Goal: Obtain resource: Download file/media

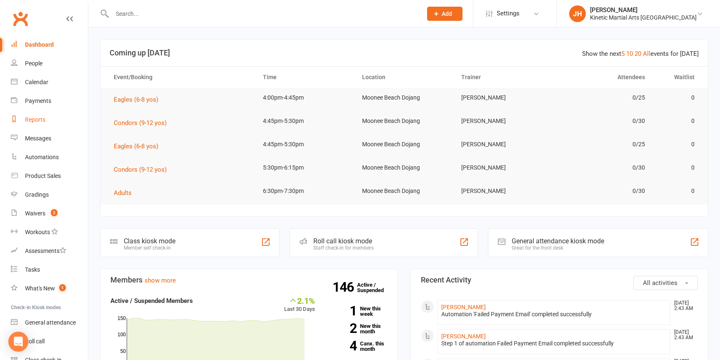
click at [38, 120] on div "Reports" at bounding box center [35, 119] width 20 height 7
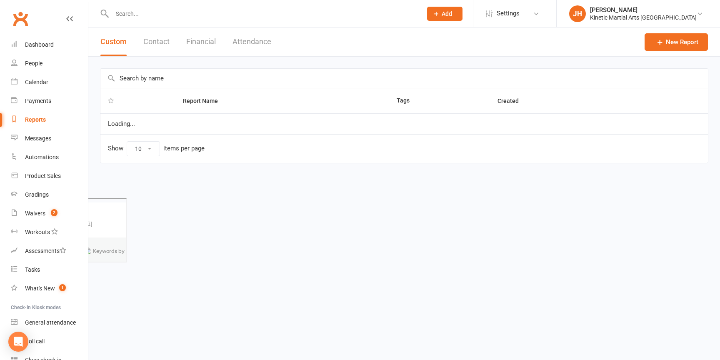
select select "100"
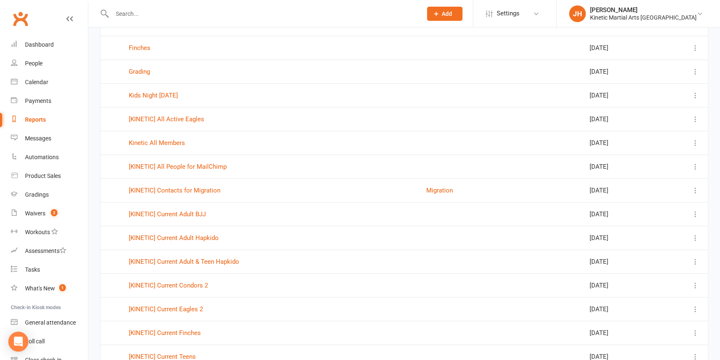
scroll to position [268, 0]
click at [214, 260] on link "[KINETIC] Current Adult & Teen Hapkido" at bounding box center [184, 261] width 110 height 8
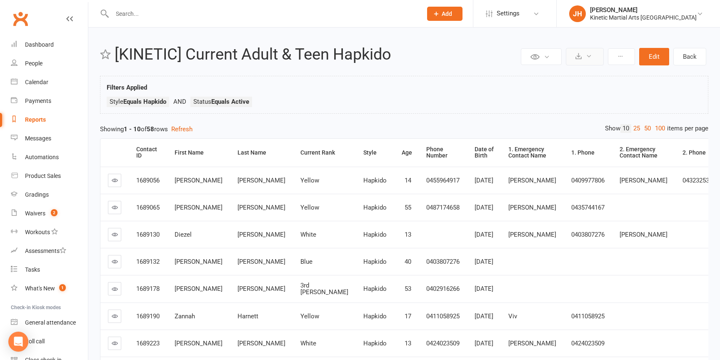
click at [587, 54] on icon at bounding box center [589, 56] width 6 height 6
click at [535, 78] on link "Export to CSV" at bounding box center [560, 76] width 88 height 17
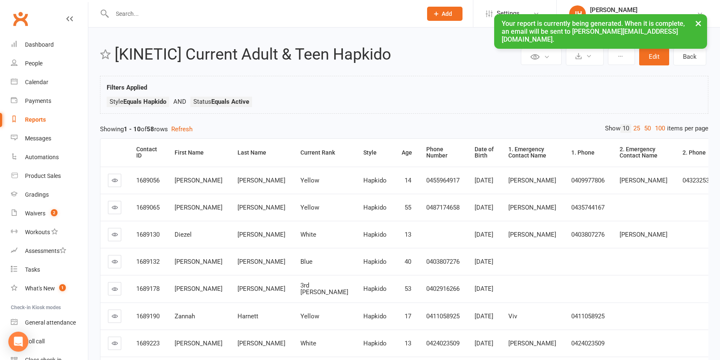
drag, startPoint x: 700, startPoint y: 20, endPoint x: 544, endPoint y: 93, distance: 172.4
click at [700, 20] on button "×" at bounding box center [698, 23] width 15 height 18
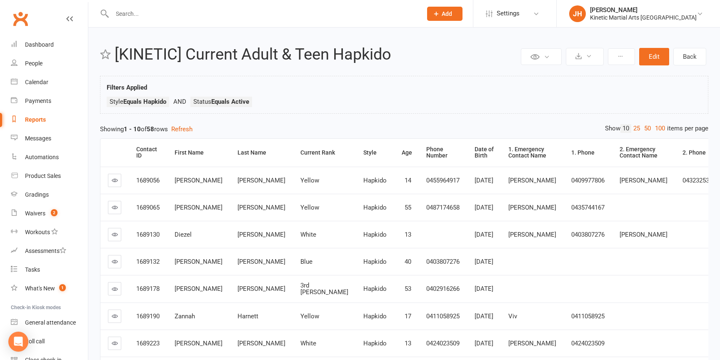
click at [354, 55] on h2 "[KINETIC] Current Adult & Teen Hapkido" at bounding box center [317, 55] width 404 height 18
click at [336, 104] on ul "Style Equals Hapkido Status Equals Active" at bounding box center [404, 104] width 595 height 15
click at [57, 42] on link "Dashboard" at bounding box center [49, 44] width 77 height 19
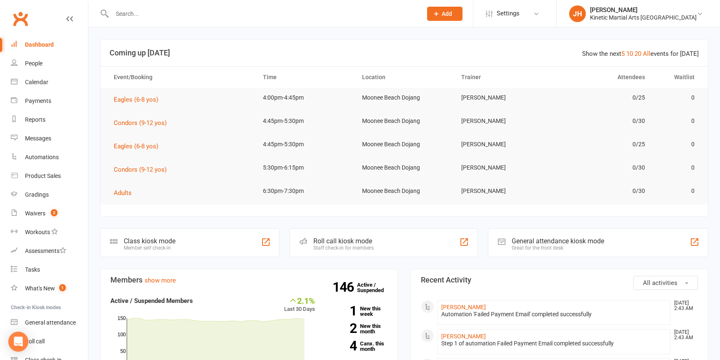
click at [40, 44] on div "Dashboard" at bounding box center [39, 44] width 29 height 7
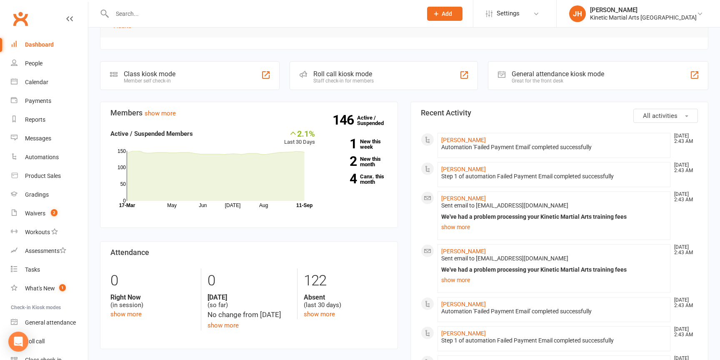
scroll to position [201, 0]
